Goal: Task Accomplishment & Management: Manage account settings

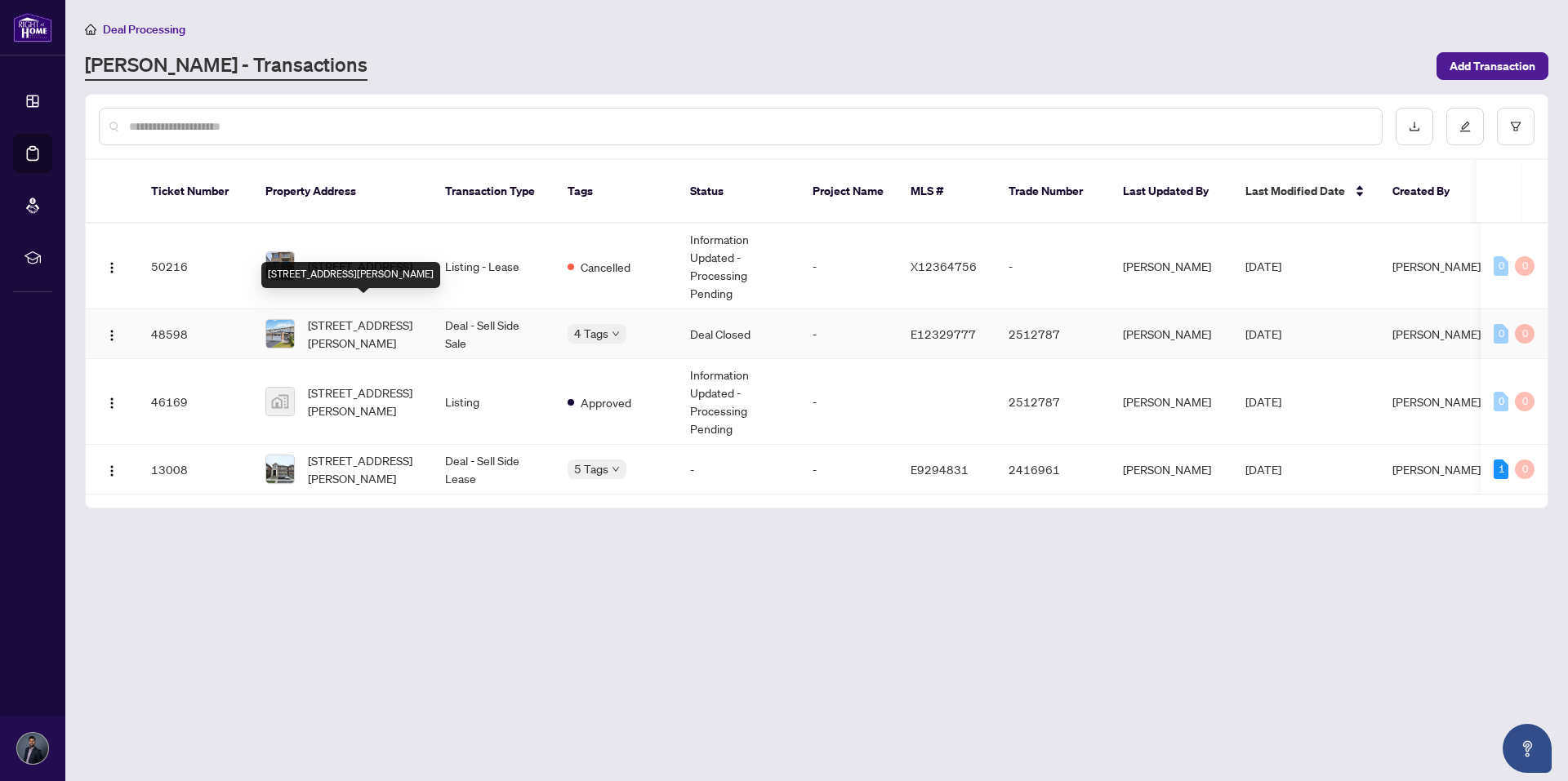
click at [337, 316] on span "[STREET_ADDRESS][PERSON_NAME]" at bounding box center [363, 333] width 111 height 36
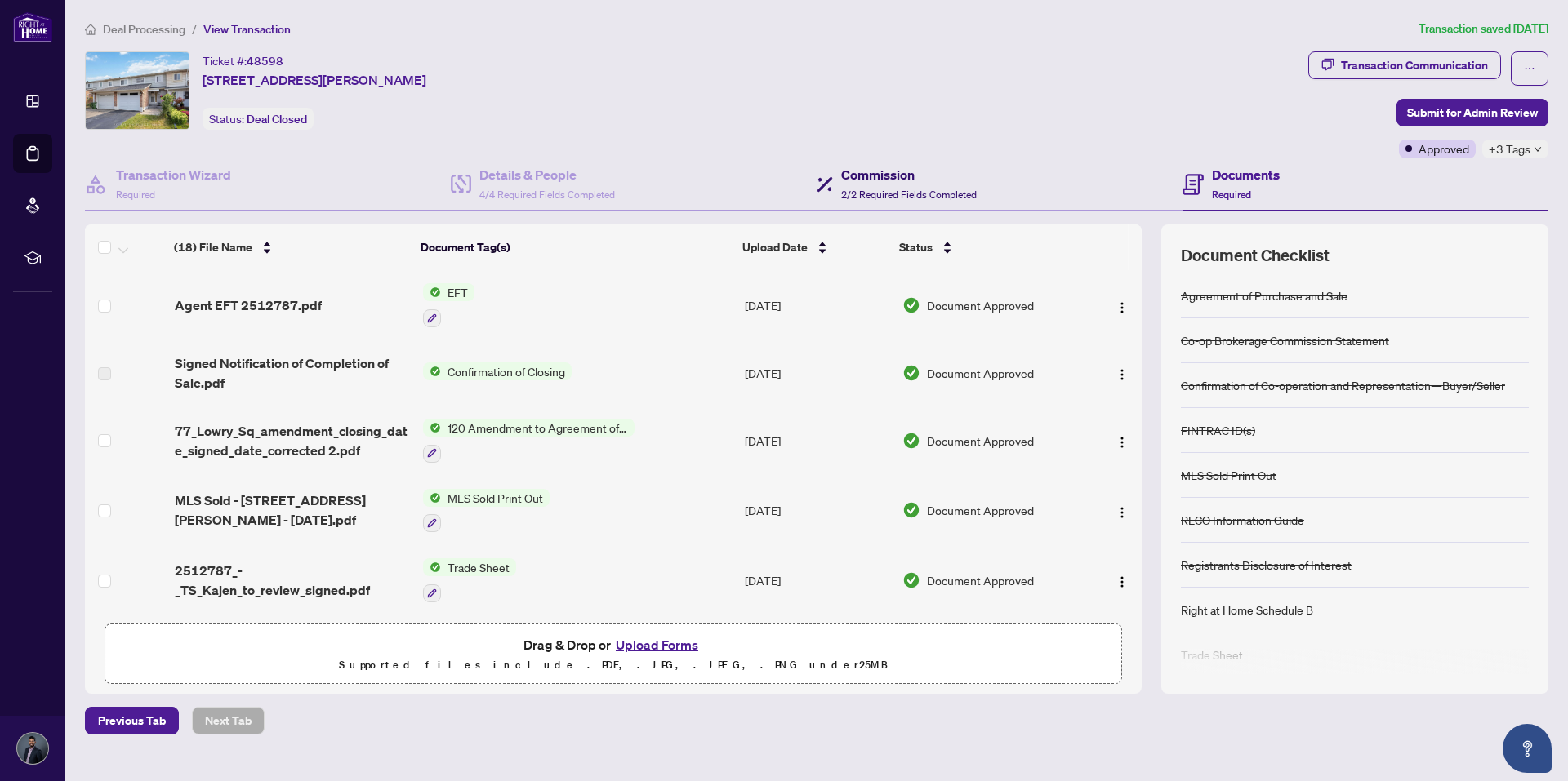
click at [880, 188] on span "2/2 Required Fields Completed" at bounding box center [909, 194] width 136 height 12
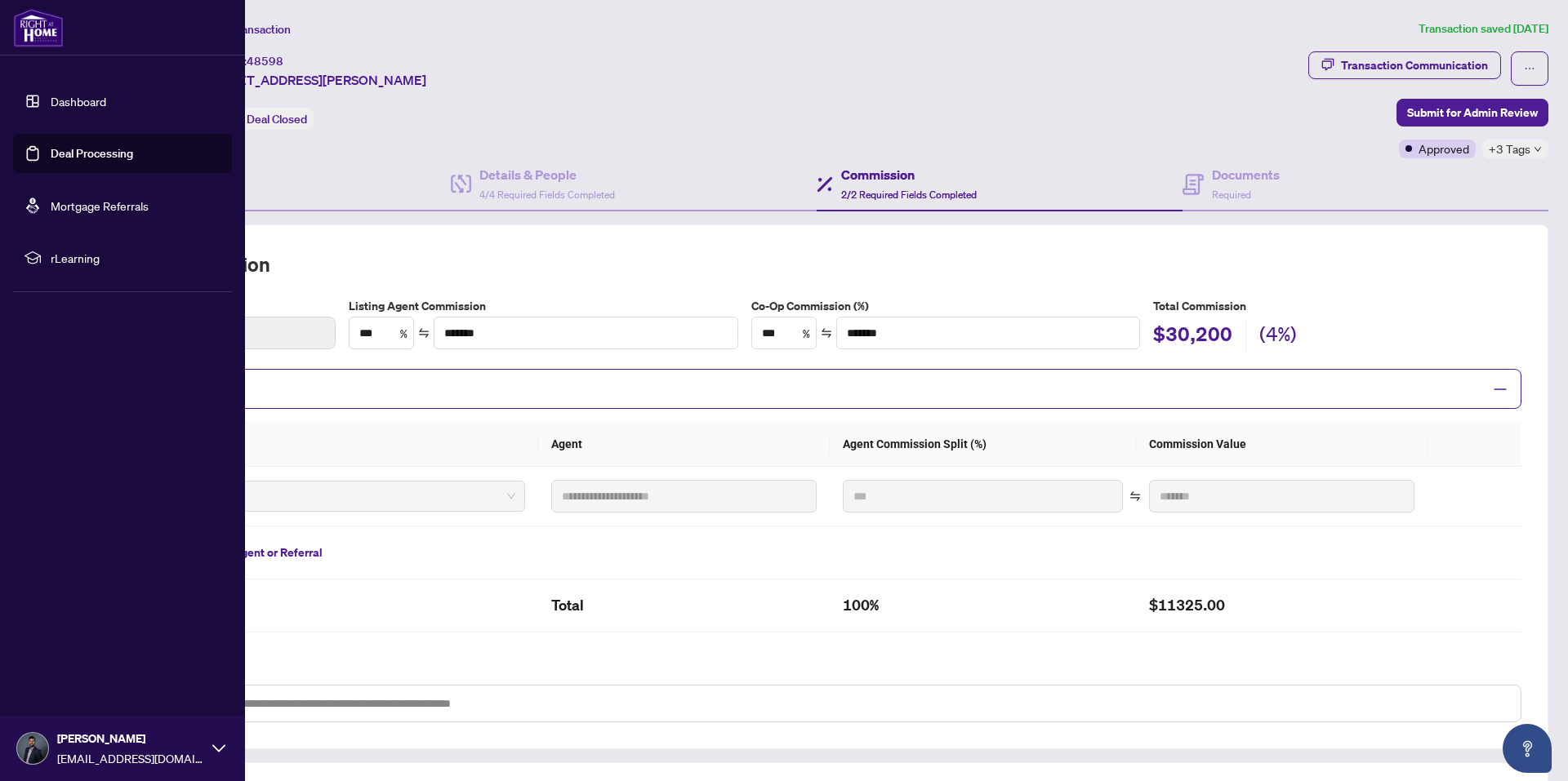
click at [64, 96] on link "Dashboard" at bounding box center [78, 101] width 55 height 15
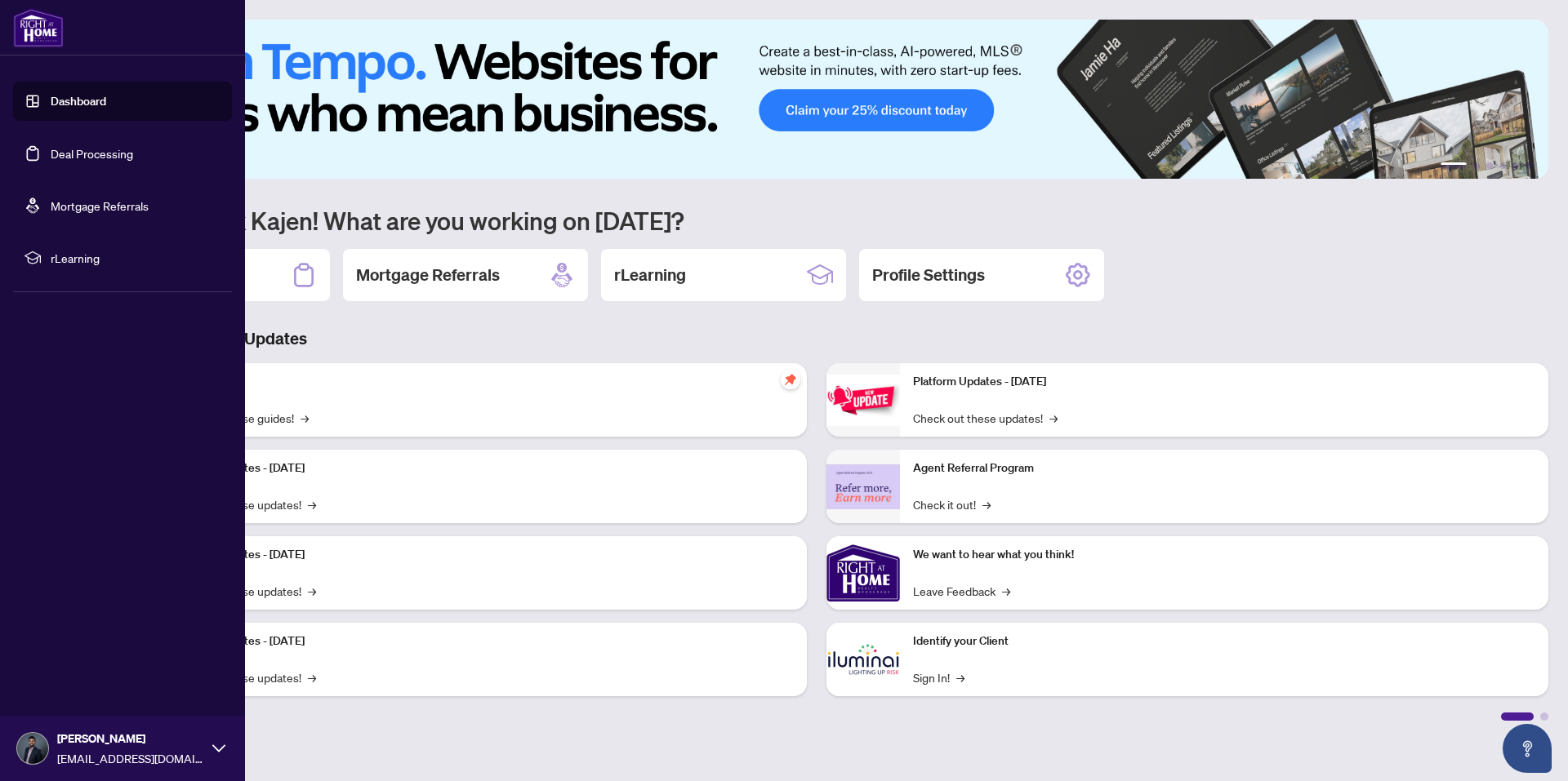
click at [99, 161] on link "Deal Processing" at bounding box center [92, 153] width 83 height 15
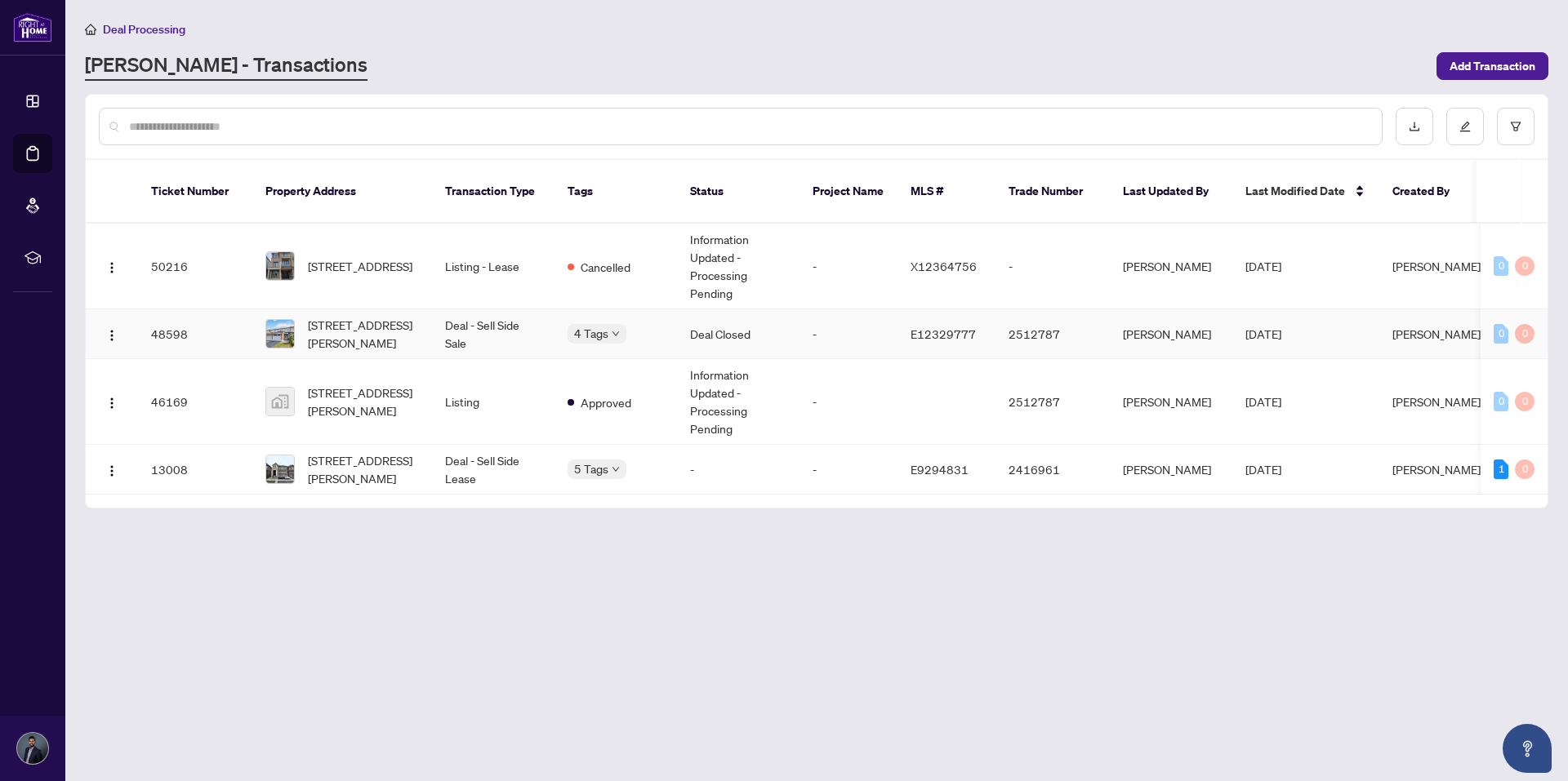
click at [489, 311] on td "Deal - Sell Side Sale" at bounding box center [493, 334] width 122 height 50
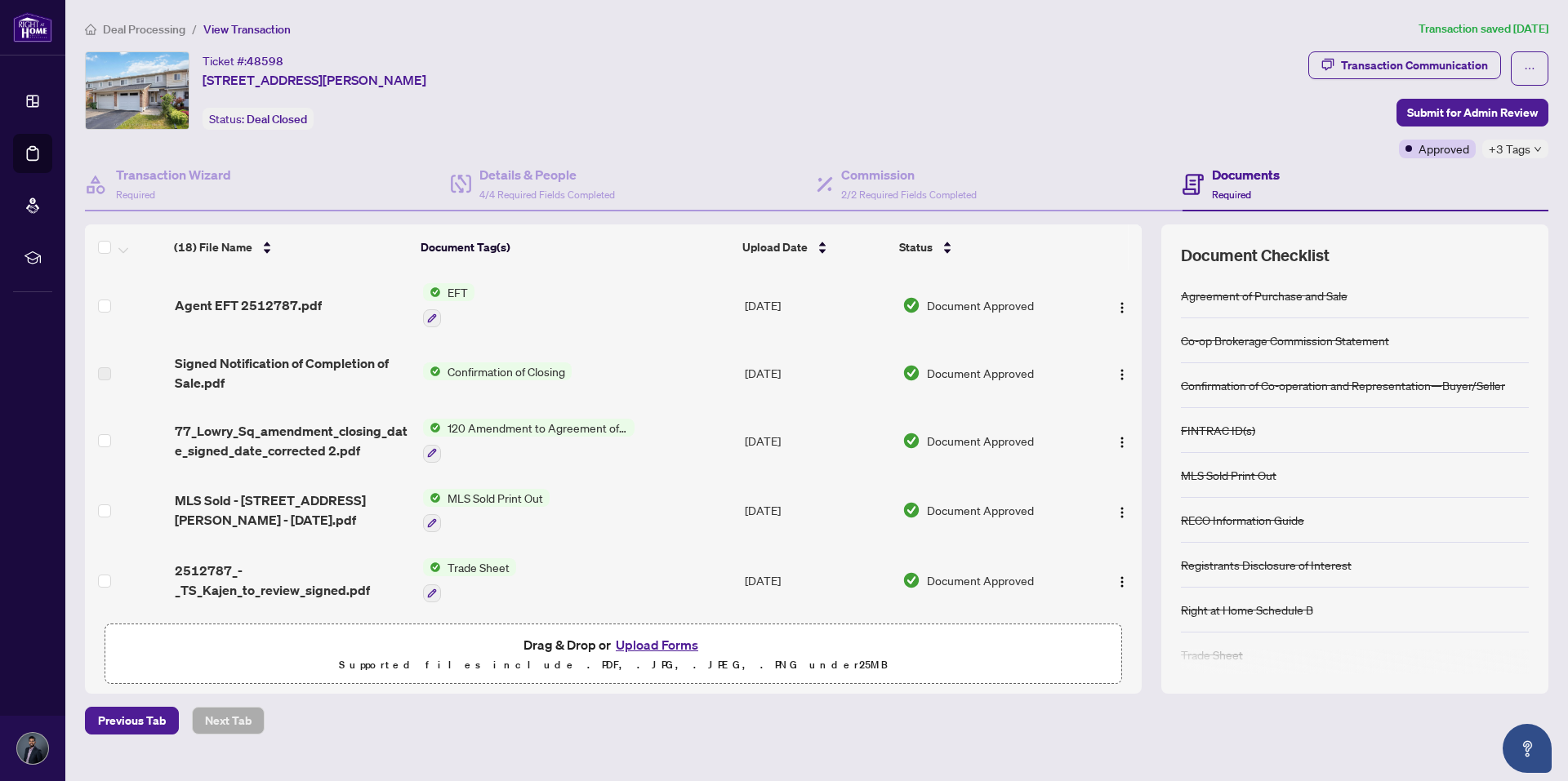
click at [265, 306] on span "Agent EFT 2512787.pdf" at bounding box center [248, 305] width 147 height 19
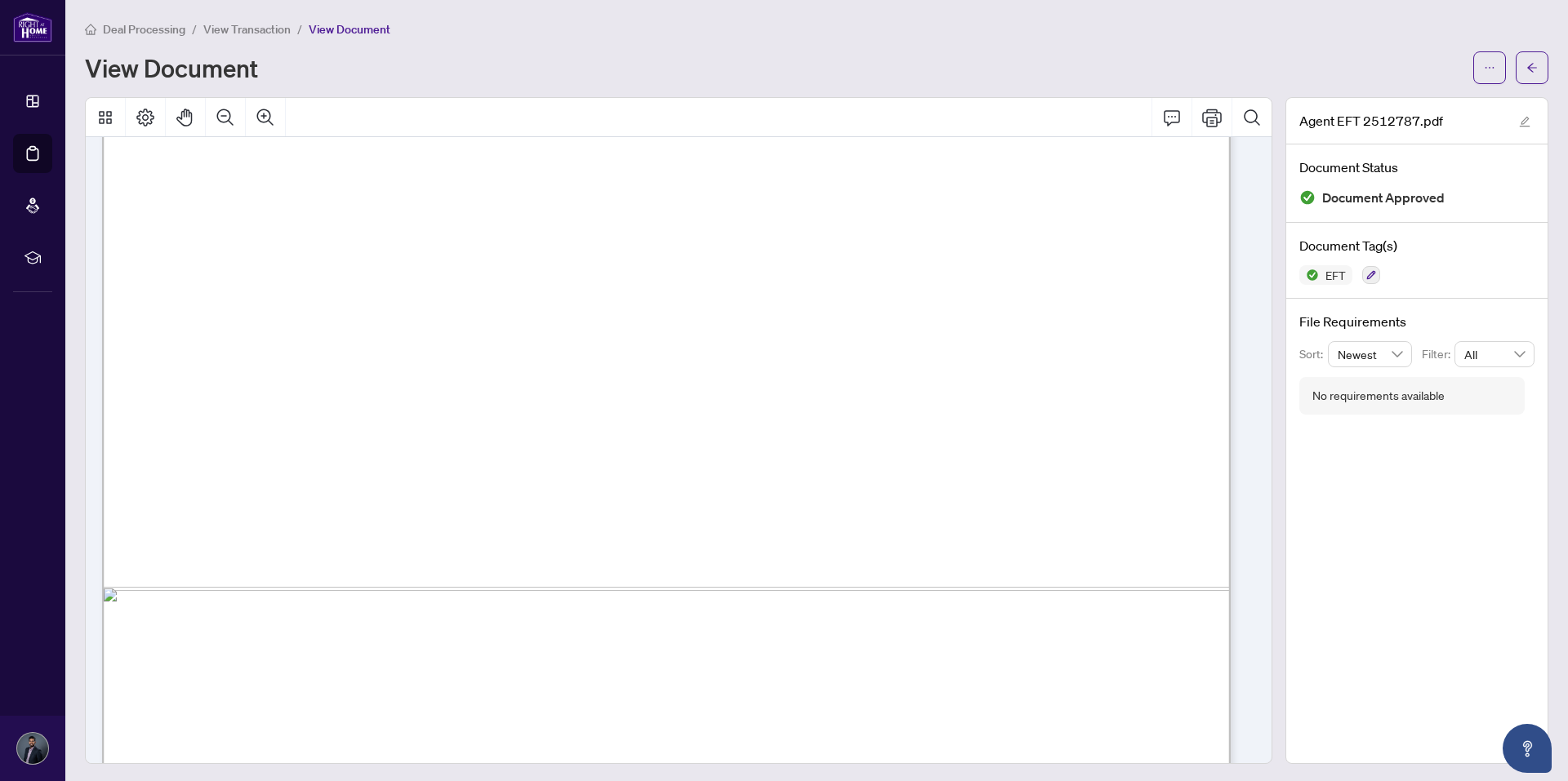
scroll to position [866, 0]
